Goal: Task Accomplishment & Management: Use online tool/utility

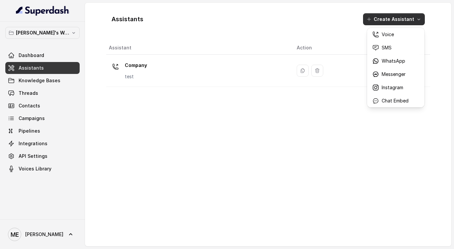
click at [203, 109] on div "Assistants Create Assistant Assistant Action Company test" at bounding box center [268, 124] width 324 height 233
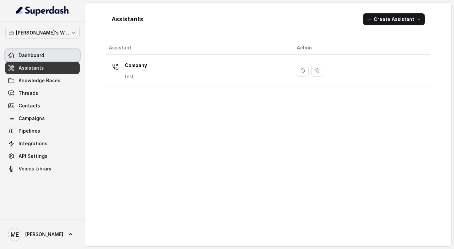
click at [56, 51] on link "Dashboard" at bounding box center [42, 55] width 74 height 12
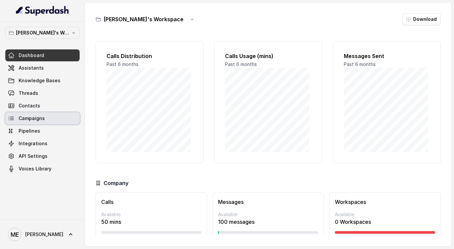
click at [44, 123] on link "Campaigns" at bounding box center [42, 118] width 74 height 12
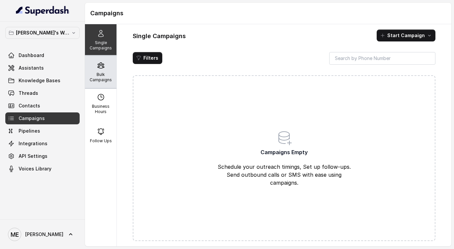
click at [108, 81] on p "Bulk Campaigns" at bounding box center [101, 77] width 26 height 11
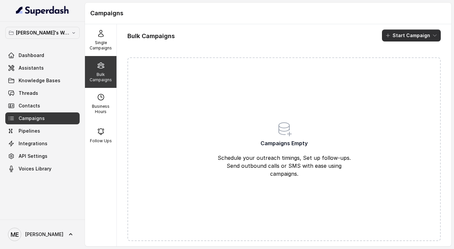
click at [404, 37] on button "Start Campaign" at bounding box center [411, 36] width 59 height 12
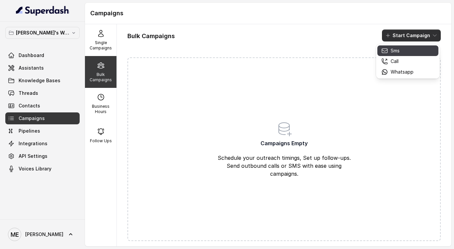
click at [406, 50] on div "Sms" at bounding box center [397, 50] width 32 height 7
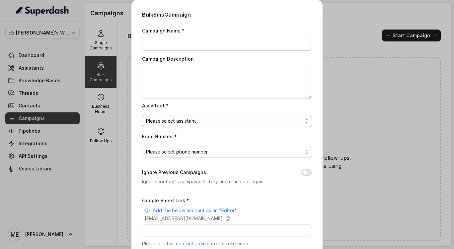
click at [225, 120] on span "Please select assistant" at bounding box center [224, 121] width 157 height 8
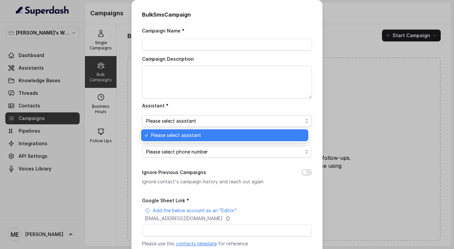
click at [253, 106] on div "Assistant * Please select assistant" at bounding box center [227, 114] width 170 height 26
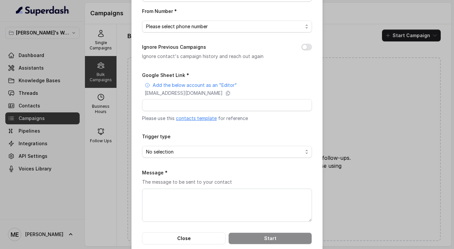
scroll to position [126, 0]
click at [342, 143] on div "Bulk Sms Campaign Campaign Name * Campaign Description Assistant * Please selec…" at bounding box center [227, 124] width 454 height 249
